Goal: Task Accomplishment & Management: Manage account settings

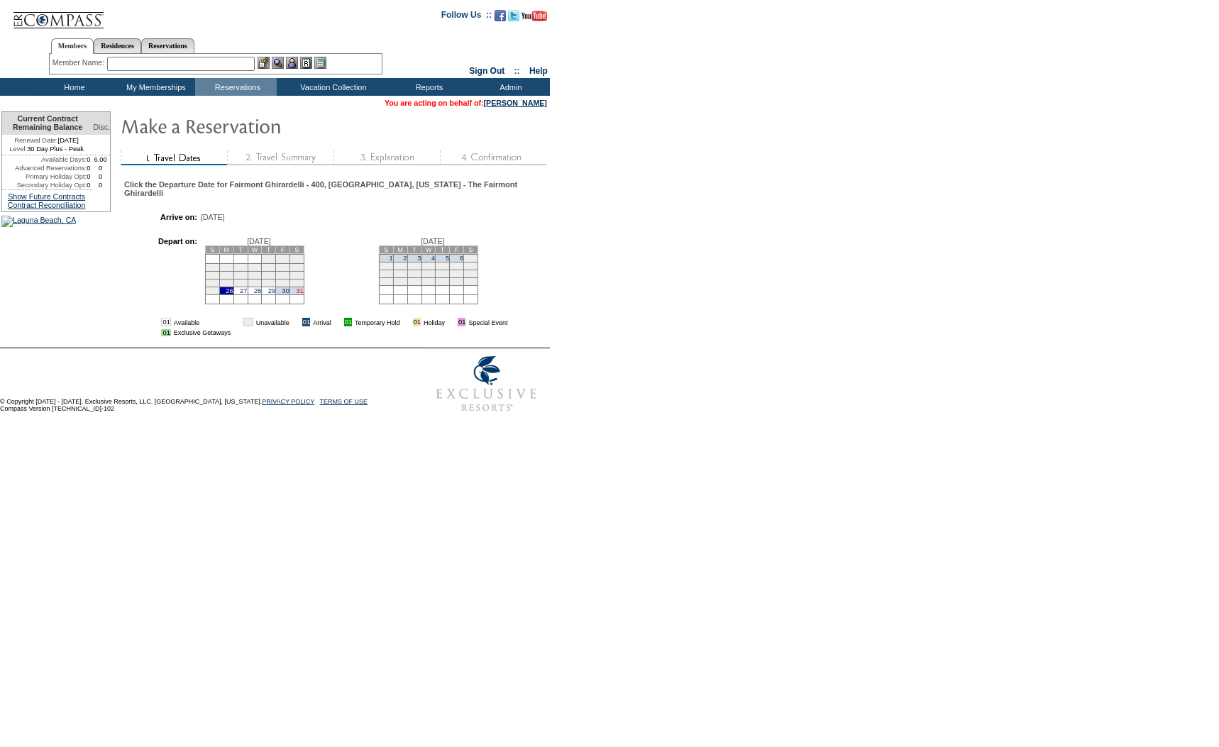
click at [304, 294] on link "31" at bounding box center [300, 290] width 7 height 7
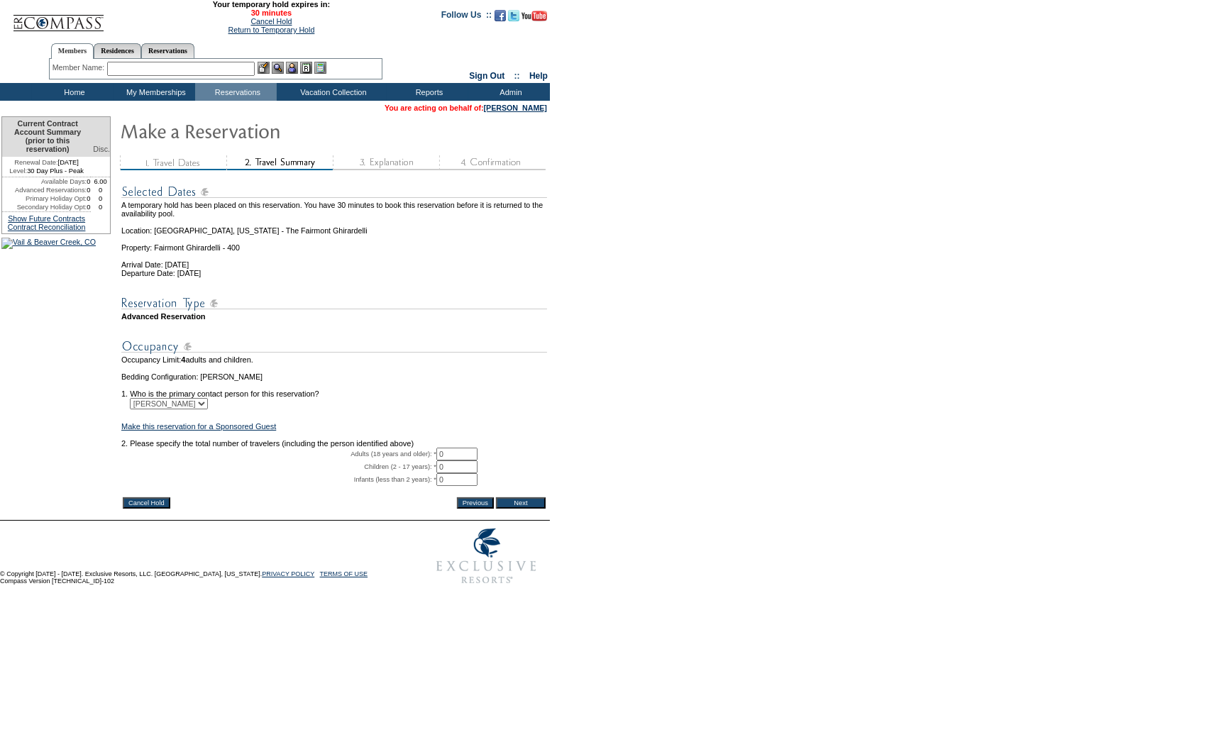
click at [159, 509] on input "Cancel Hold" at bounding box center [147, 502] width 48 height 11
